Goal: Task Accomplishment & Management: Use online tool/utility

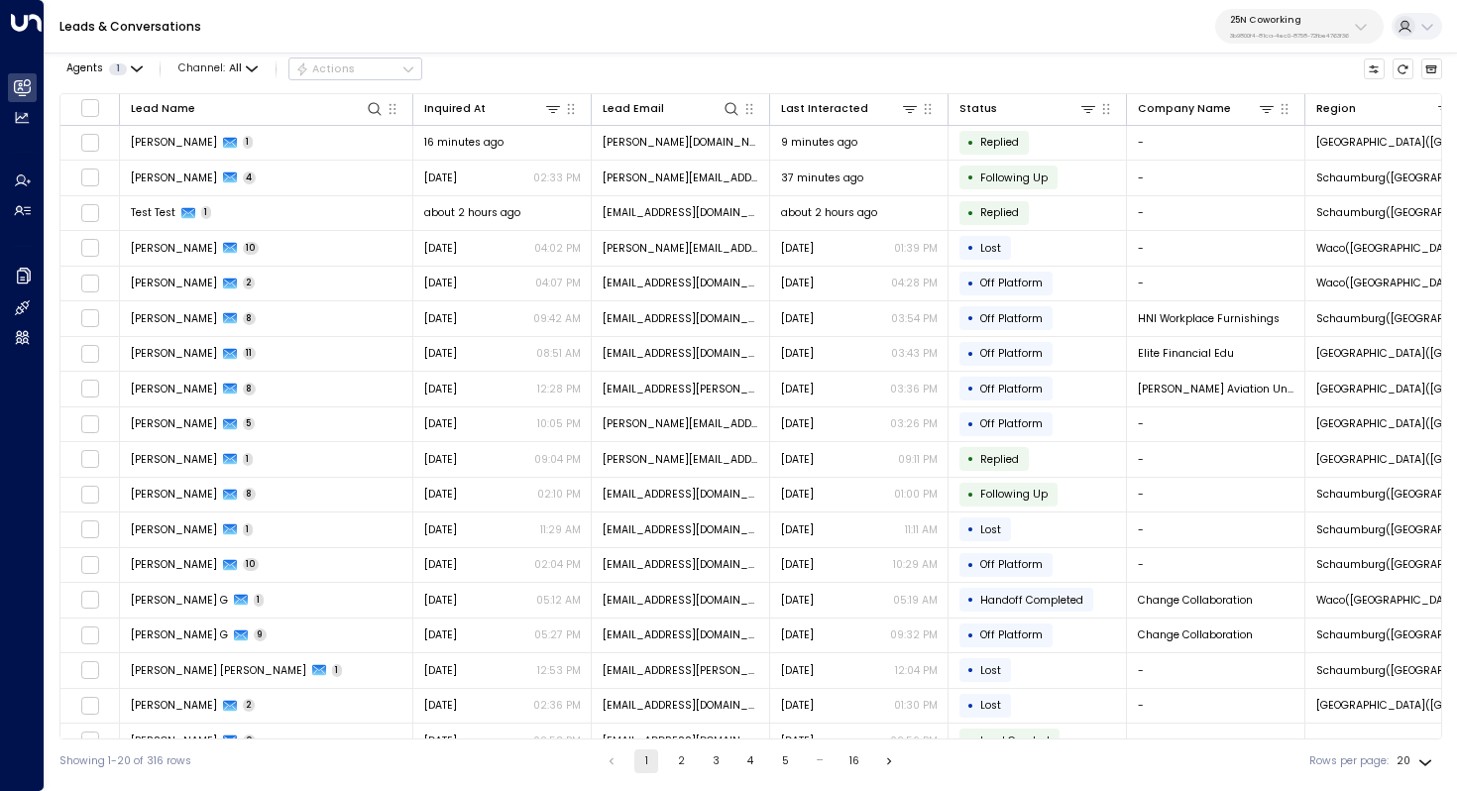
click at [1269, 38] on p "3b9800f4-81ca-4ec0-8758-72fbe4763f36" at bounding box center [1289, 36] width 119 height 8
type input "***"
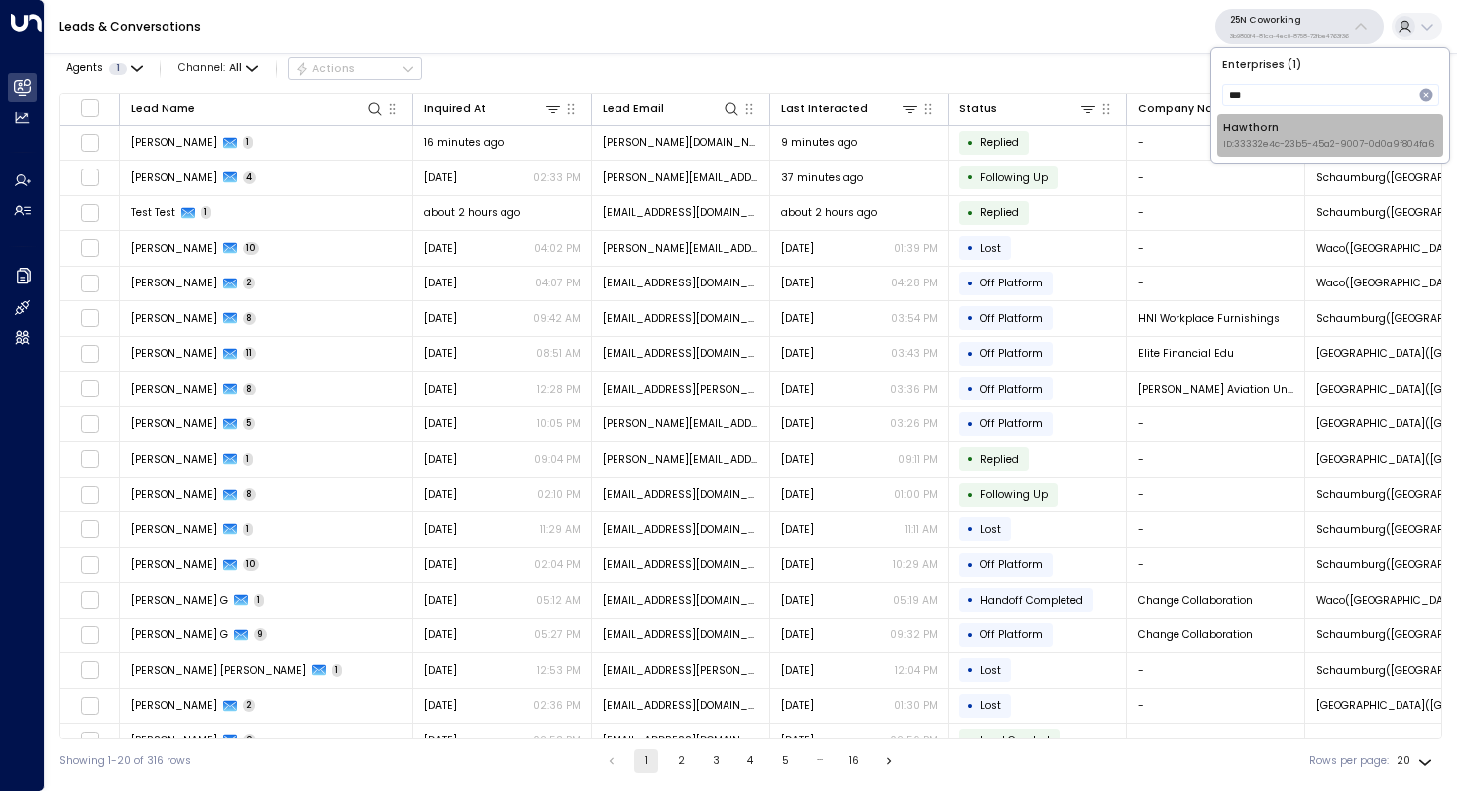
click at [1277, 138] on span "ID: 33332e4c-23b5-45a2-9007-0d0a9f804fa6" at bounding box center [1328, 145] width 211 height 14
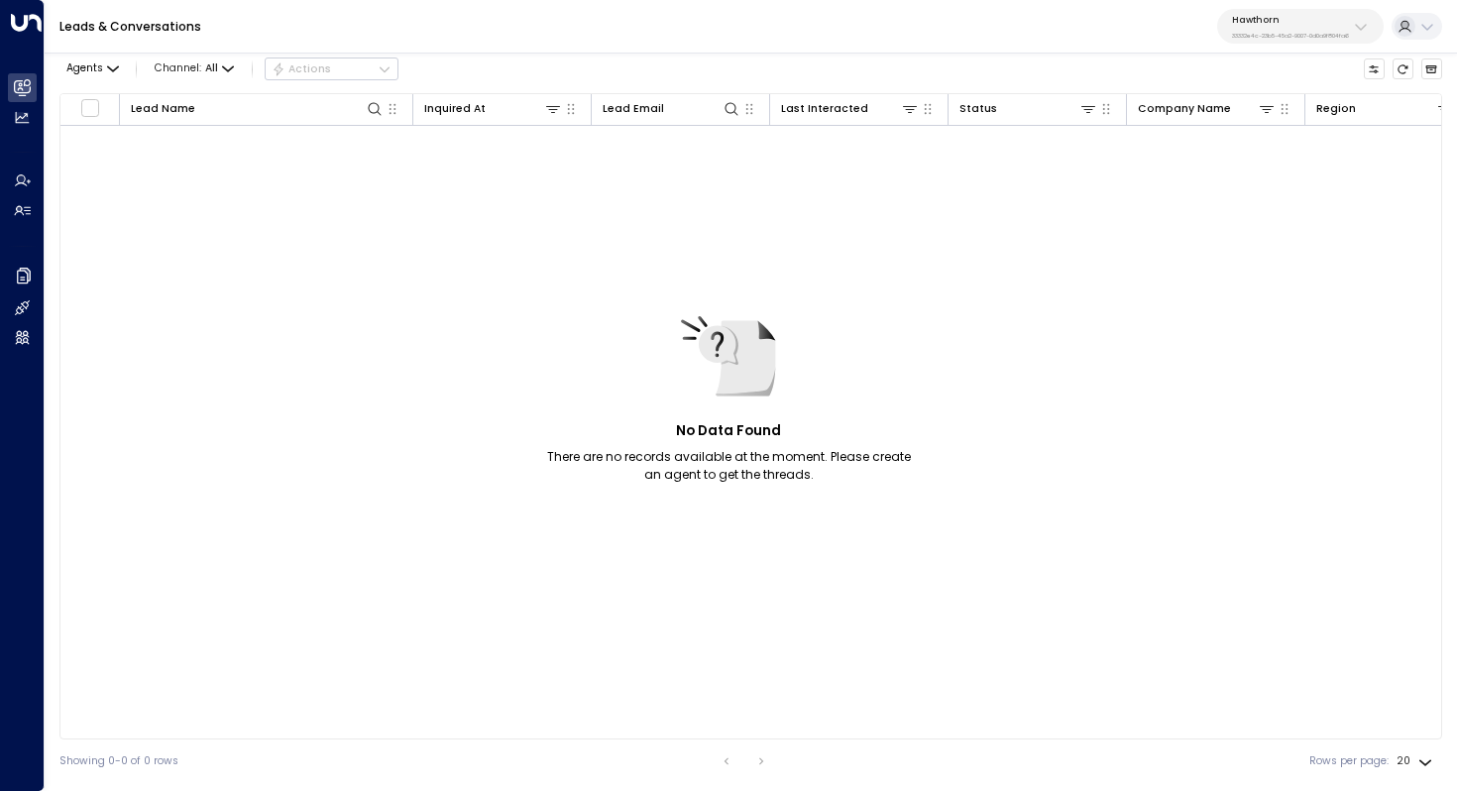
click at [1311, 40] on button "Hawthorn 33332e4c-23b5-45a2-9007-0d0a9f804fa6" at bounding box center [1301, 26] width 167 height 35
type input "*****"
click at [1317, 135] on div "Havenpark ID: 413dacf9-5485-402c-a519-14108c614857" at bounding box center [1318, 135] width 197 height 31
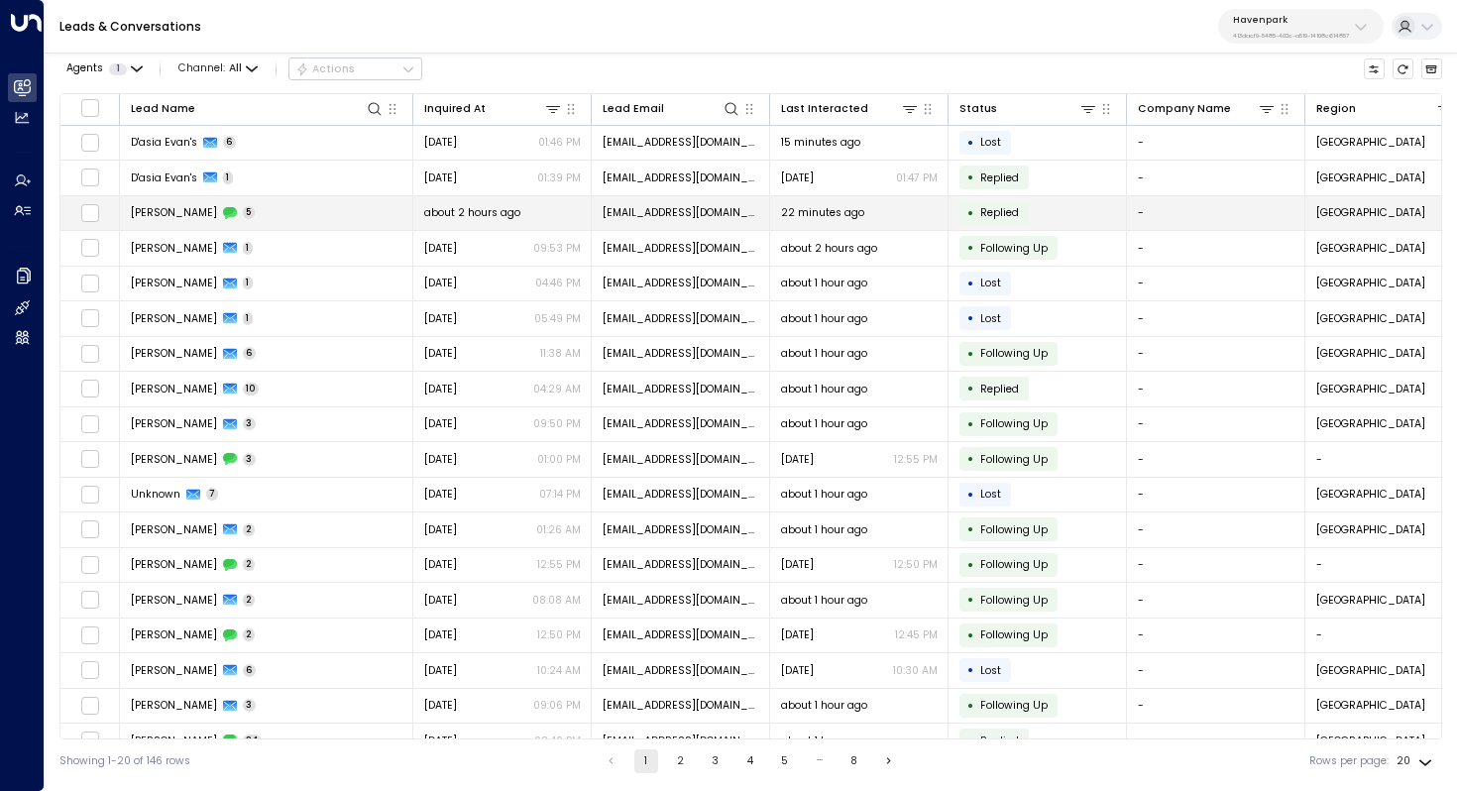
click at [294, 215] on td "[PERSON_NAME] 5" at bounding box center [266, 213] width 293 height 35
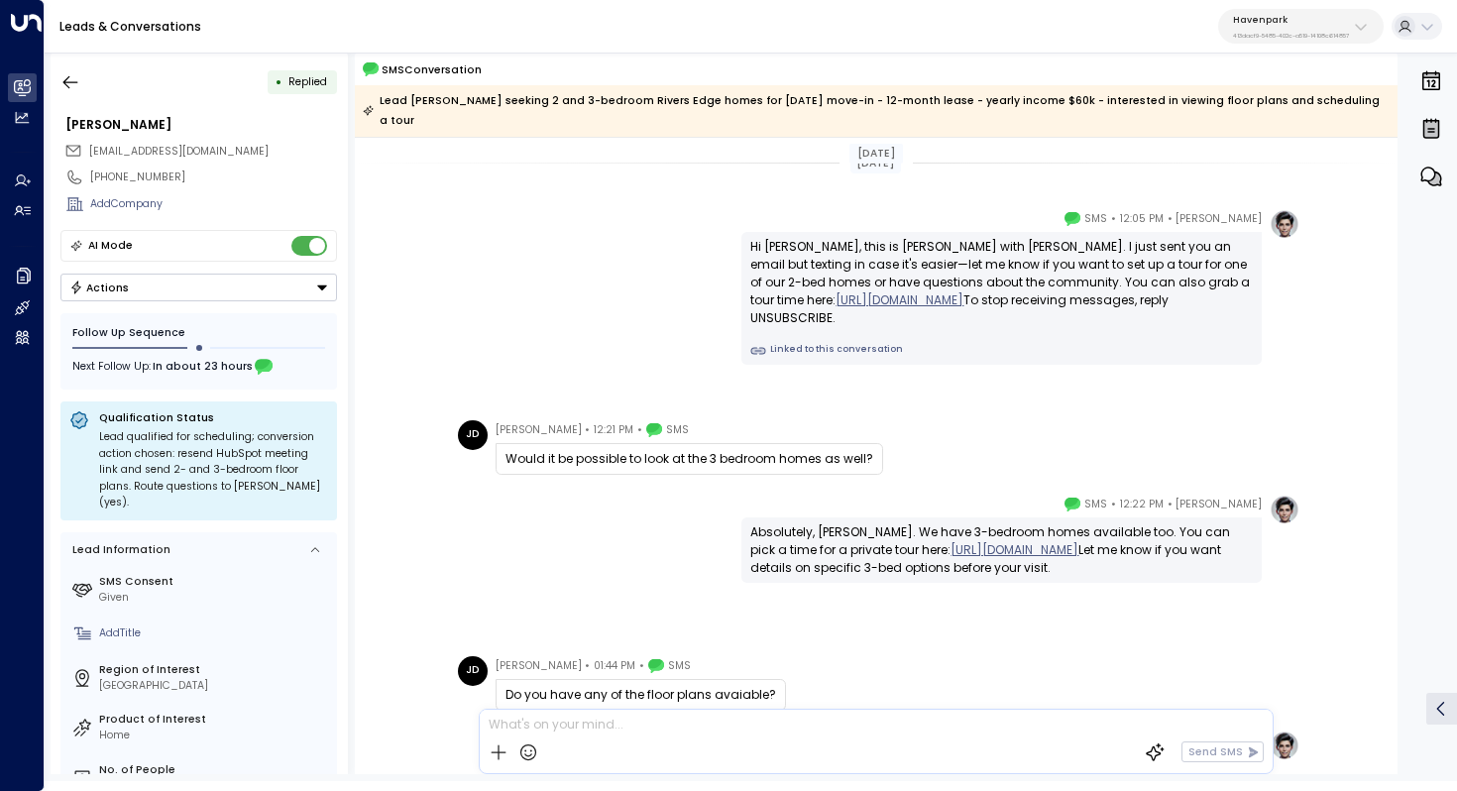
scroll to position [209, 0]
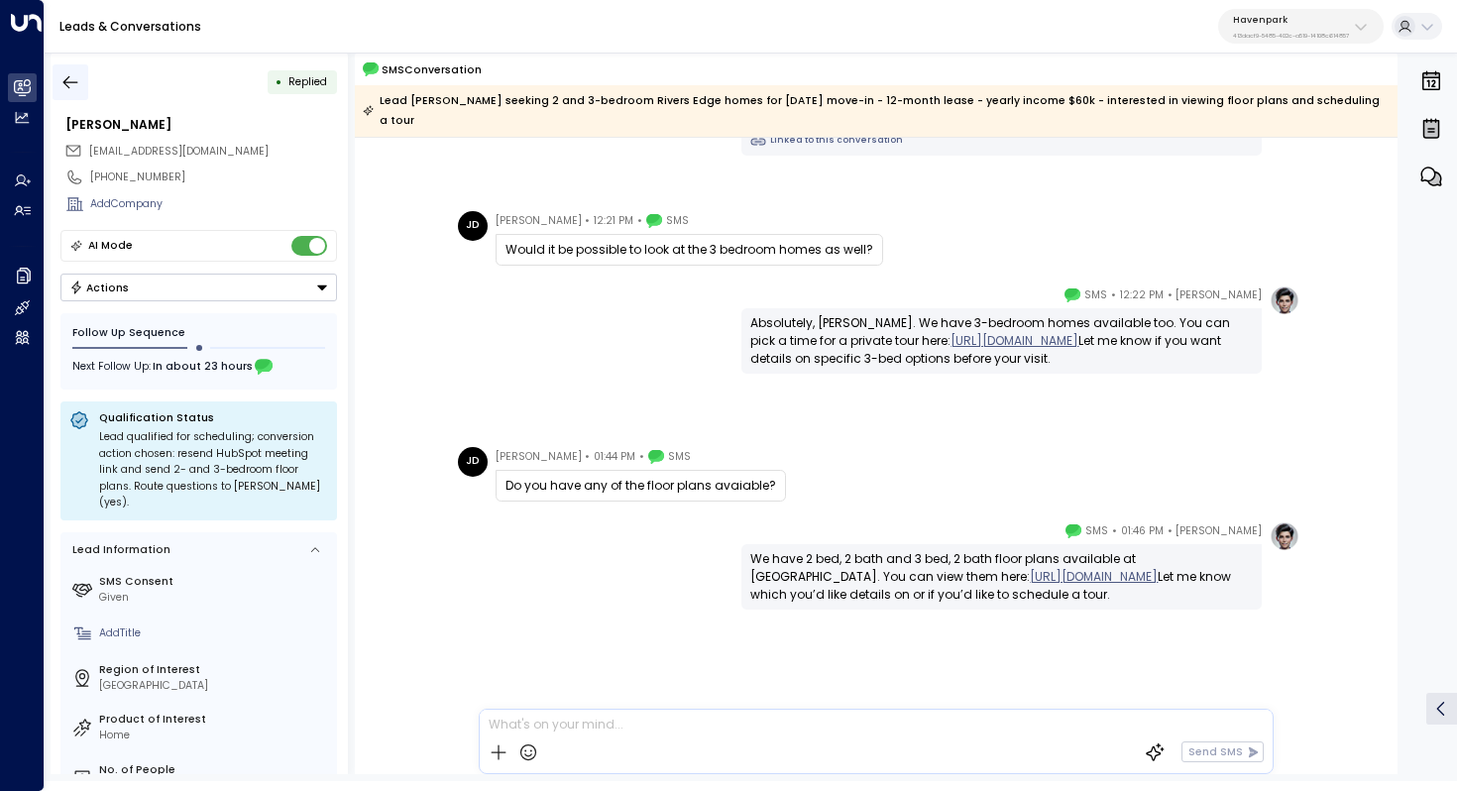
click at [58, 71] on button "button" at bounding box center [71, 82] width 36 height 36
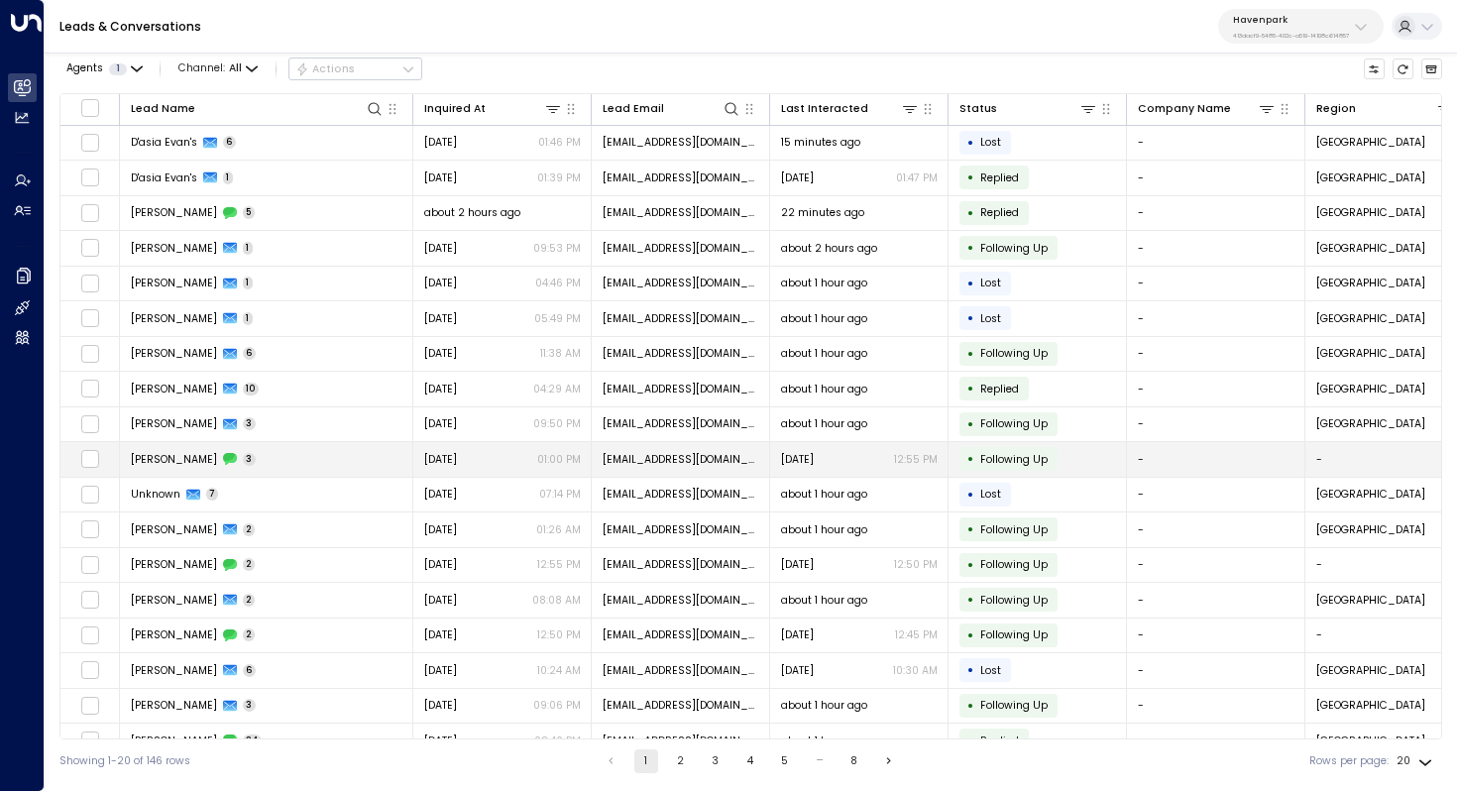
scroll to position [95, 0]
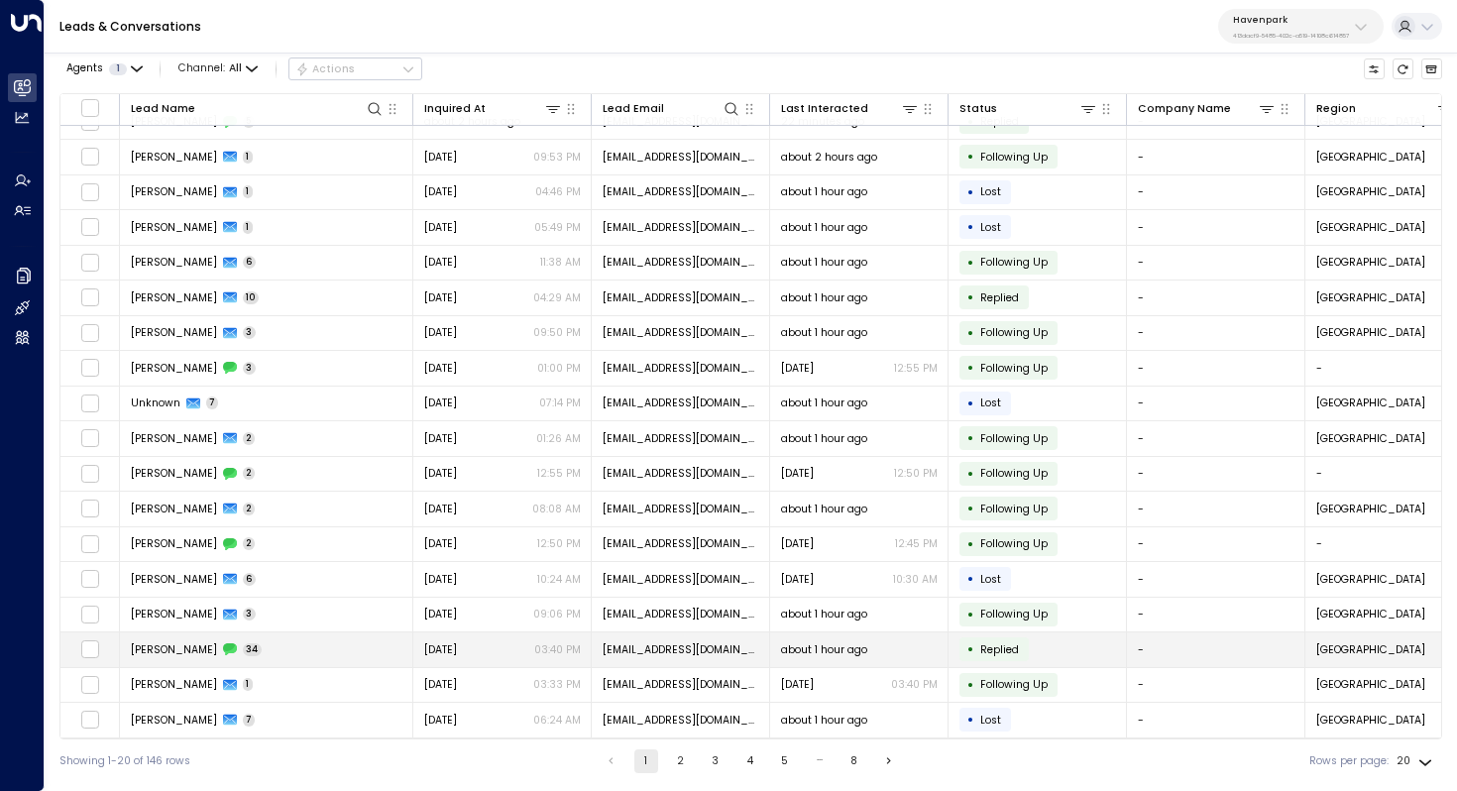
click at [171, 653] on td "[PERSON_NAME] 34" at bounding box center [266, 650] width 293 height 35
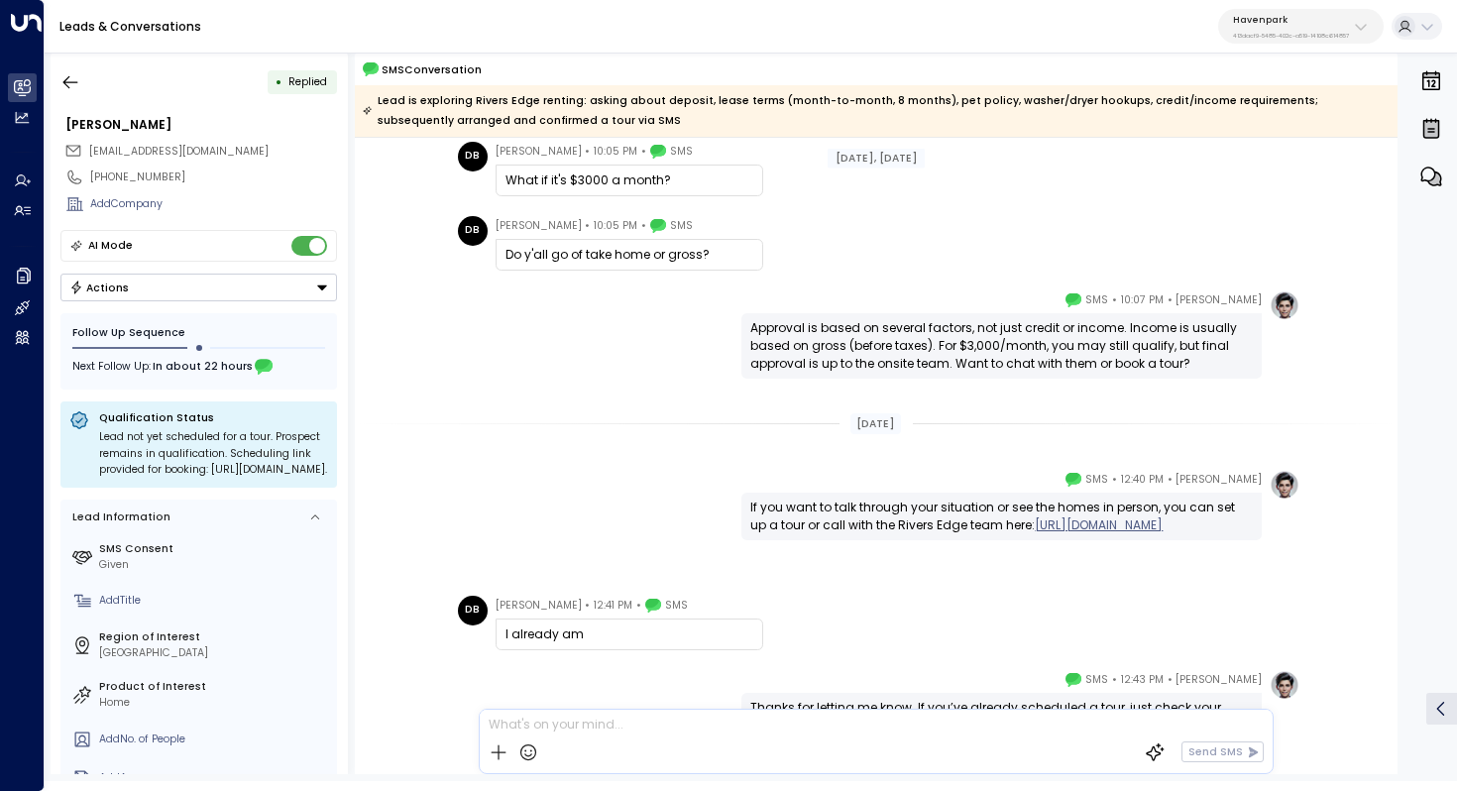
scroll to position [5407, 0]
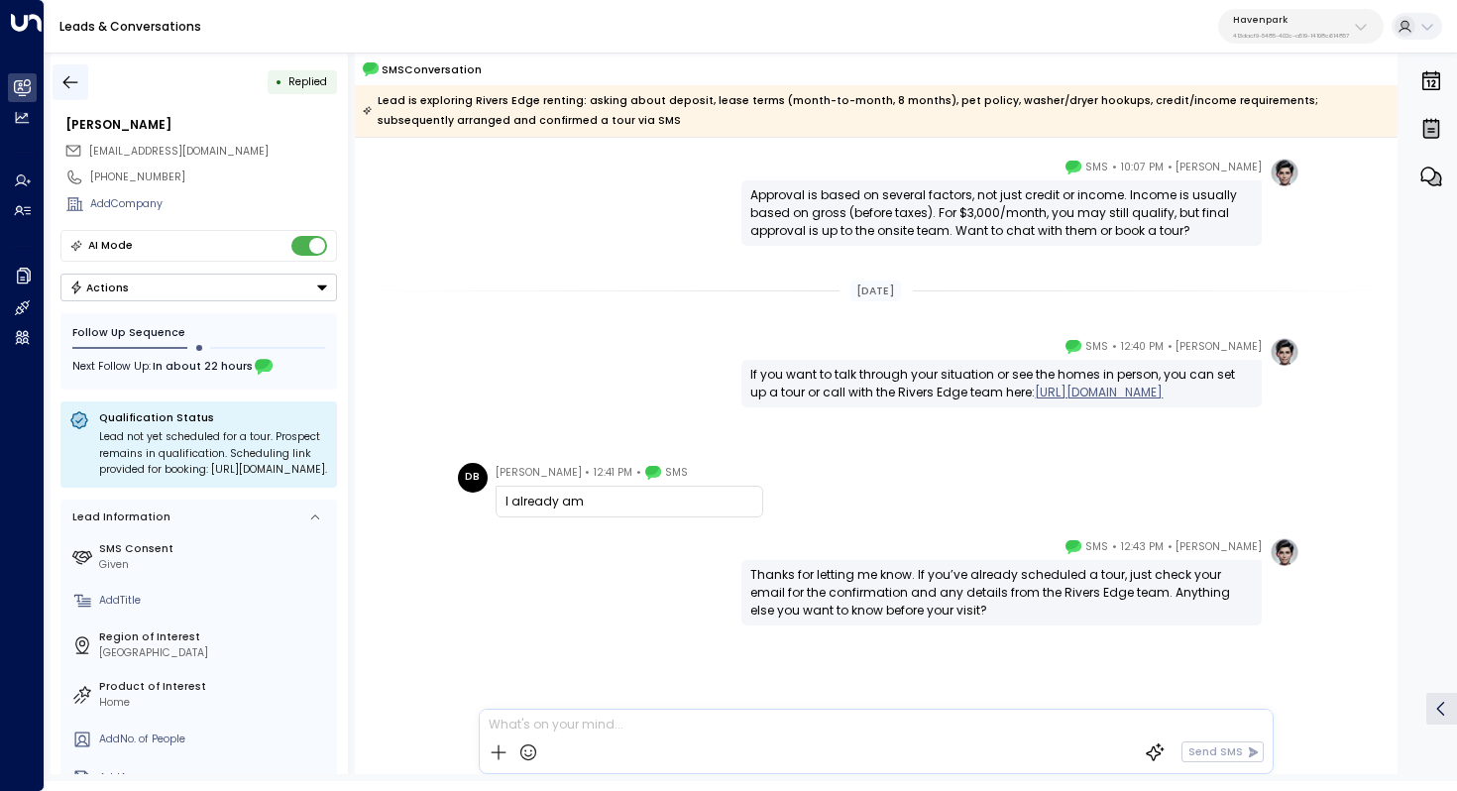
click at [70, 89] on icon "button" at bounding box center [70, 82] width 20 height 20
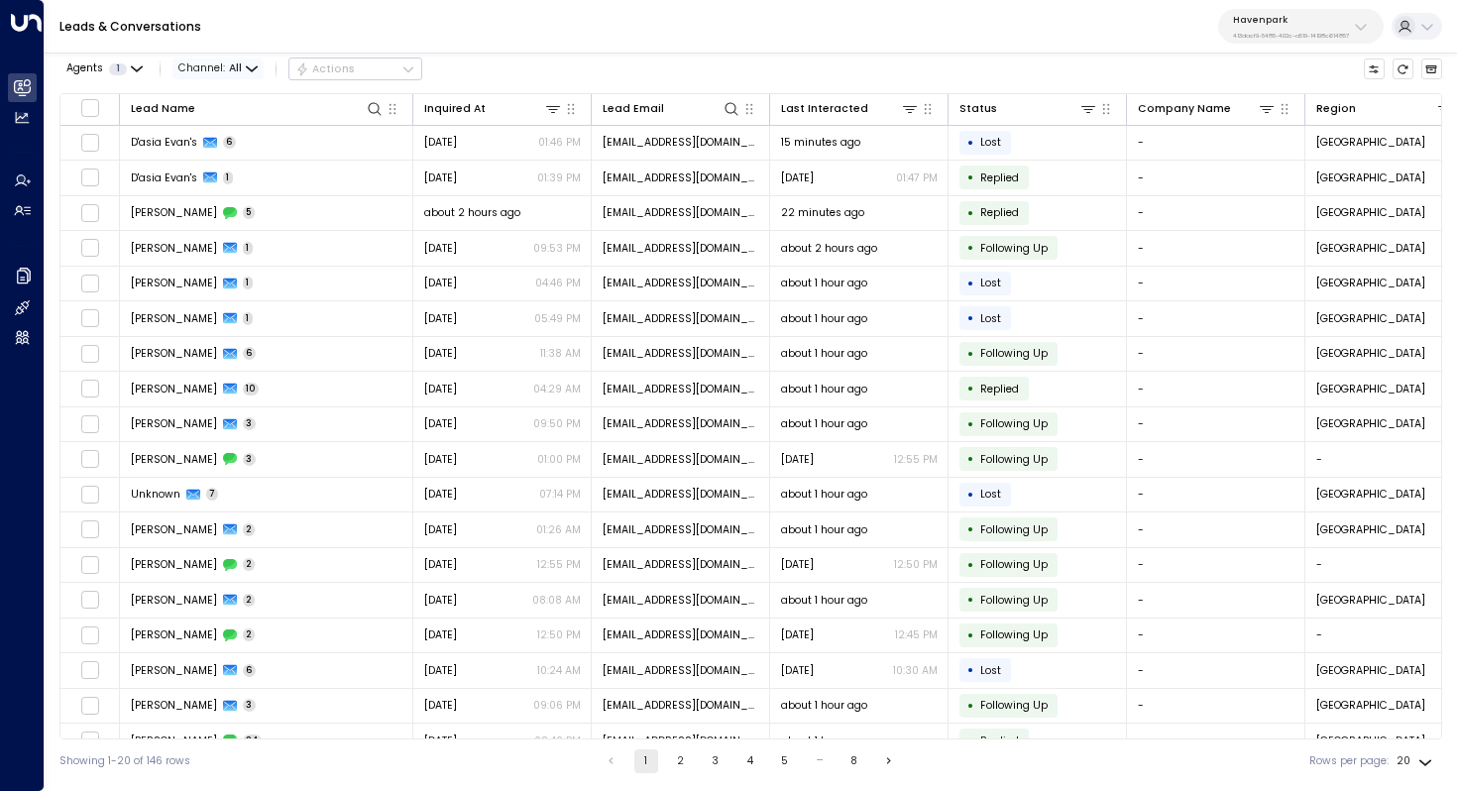
click at [243, 64] on span "Channel: All" at bounding box center [218, 68] width 91 height 21
click at [237, 227] on p "Voice" at bounding box center [225, 228] width 63 height 16
